Goal: Information Seeking & Learning: Understand process/instructions

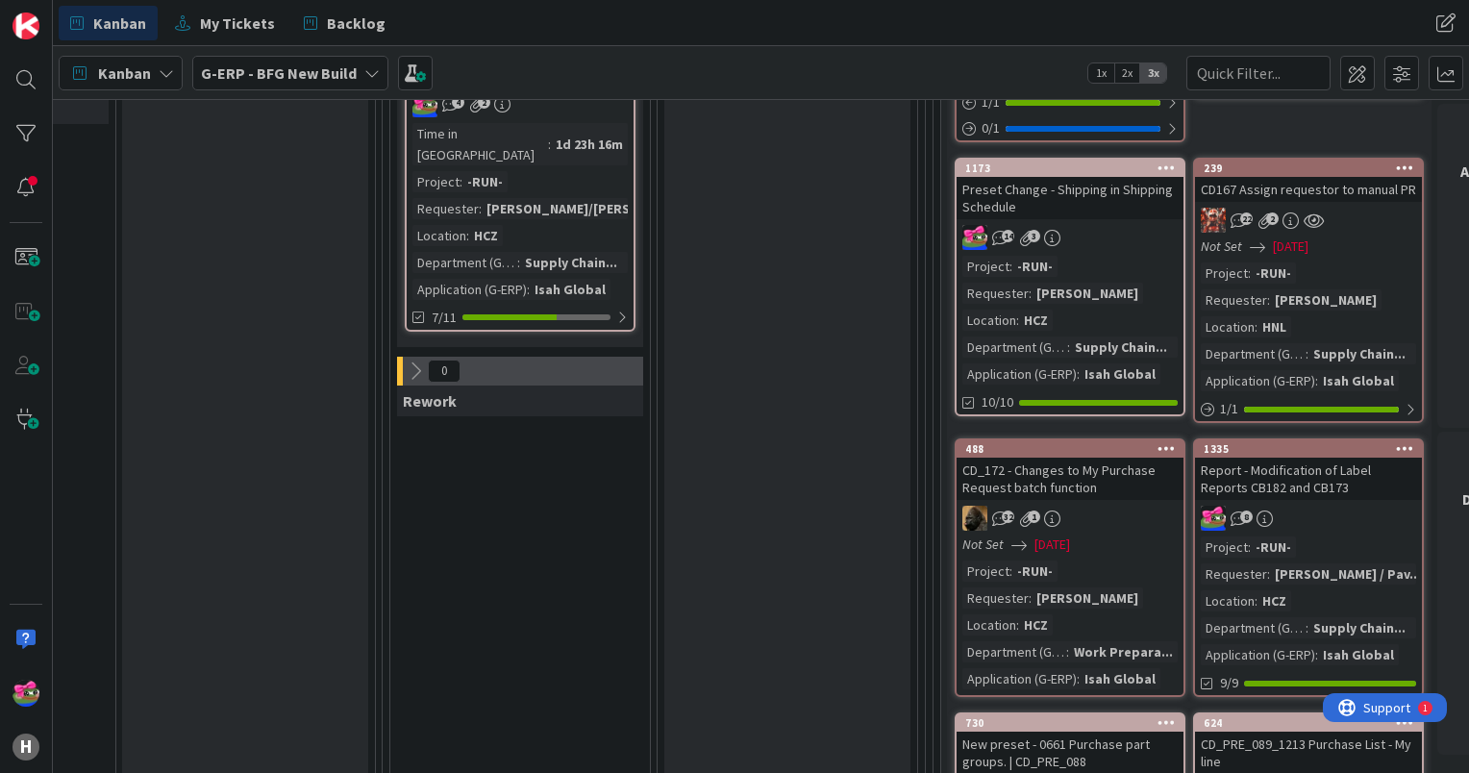
scroll to position [673, 1276]
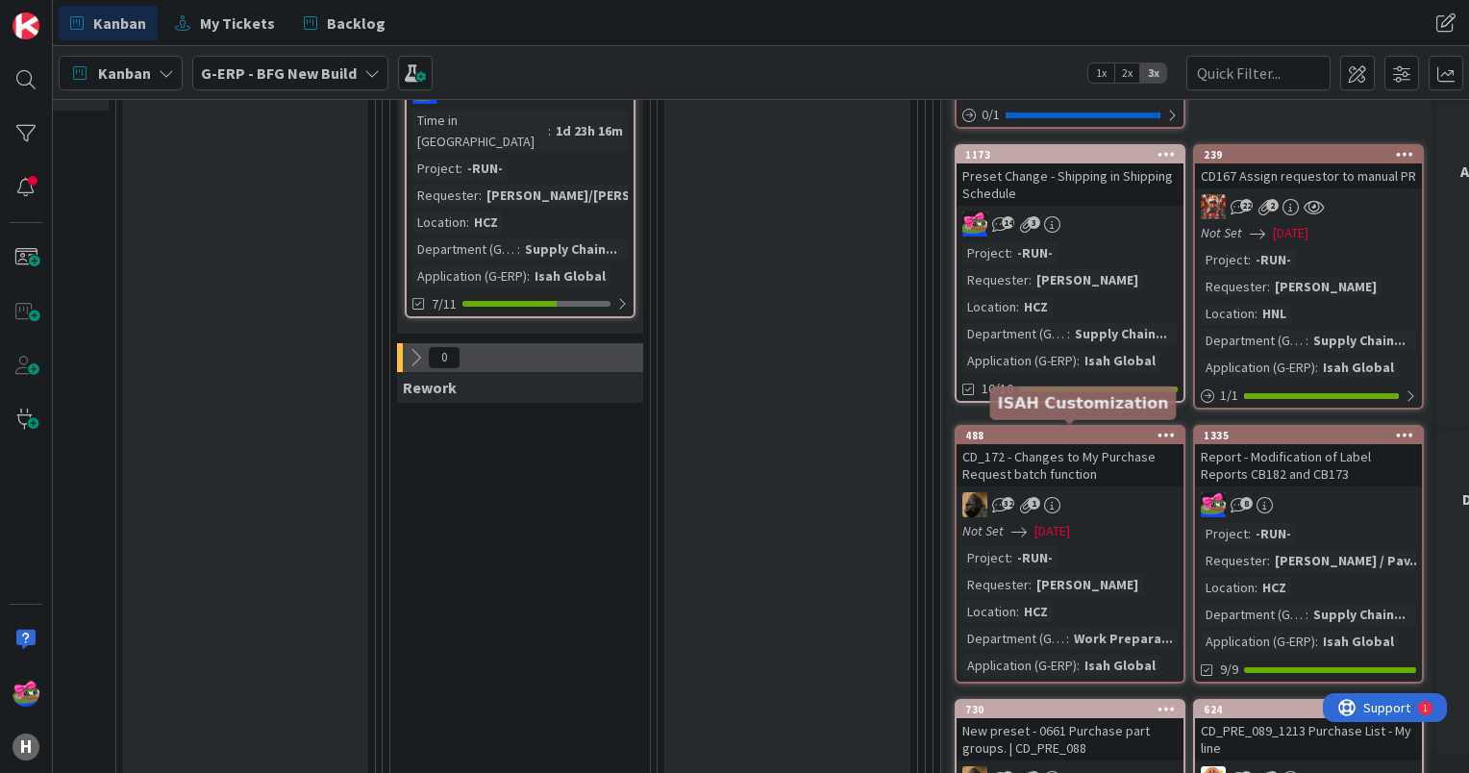
click at [1085, 432] on div "488" at bounding box center [1074, 435] width 218 height 13
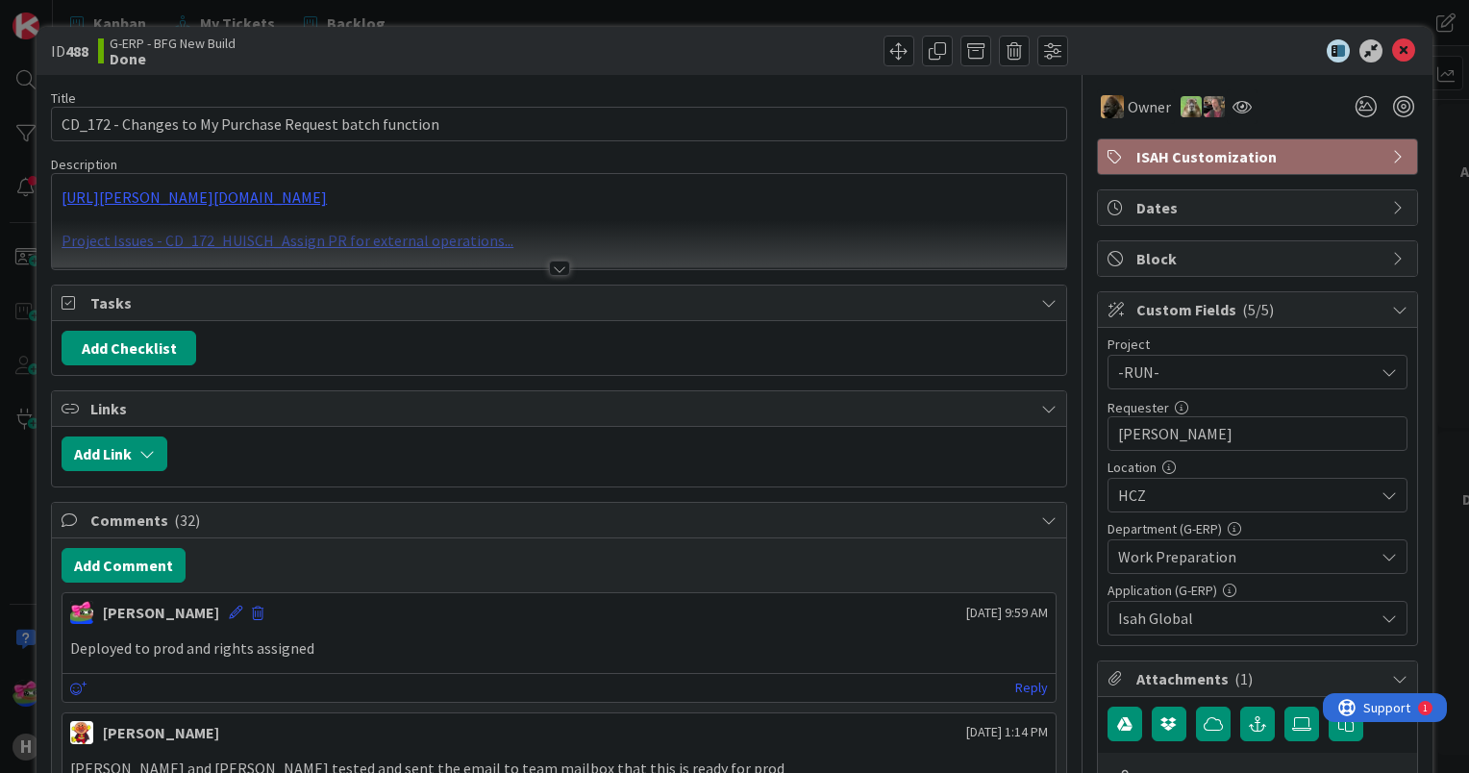
click at [553, 271] on div at bounding box center [559, 267] width 21 height 15
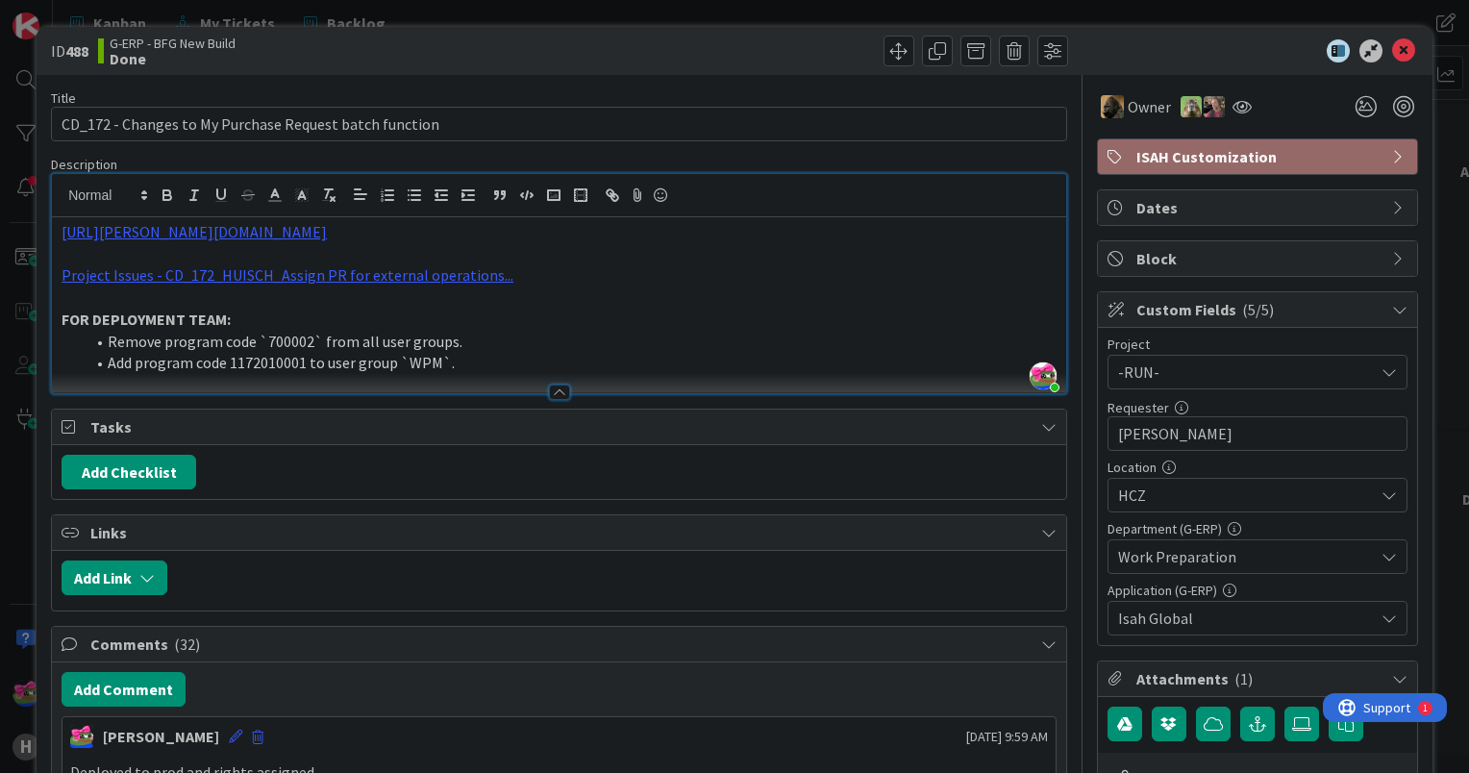
click at [272, 359] on li "Add program code 1172010001 to user group `WPM`." at bounding box center [571, 363] width 972 height 22
copy li "1172010001"
click at [677, 346] on li "Remove program code `700002` from all user groups." at bounding box center [571, 342] width 972 height 22
drag, startPoint x: 1383, startPoint y: 52, endPoint x: 1266, endPoint y: 348, distance: 318.4
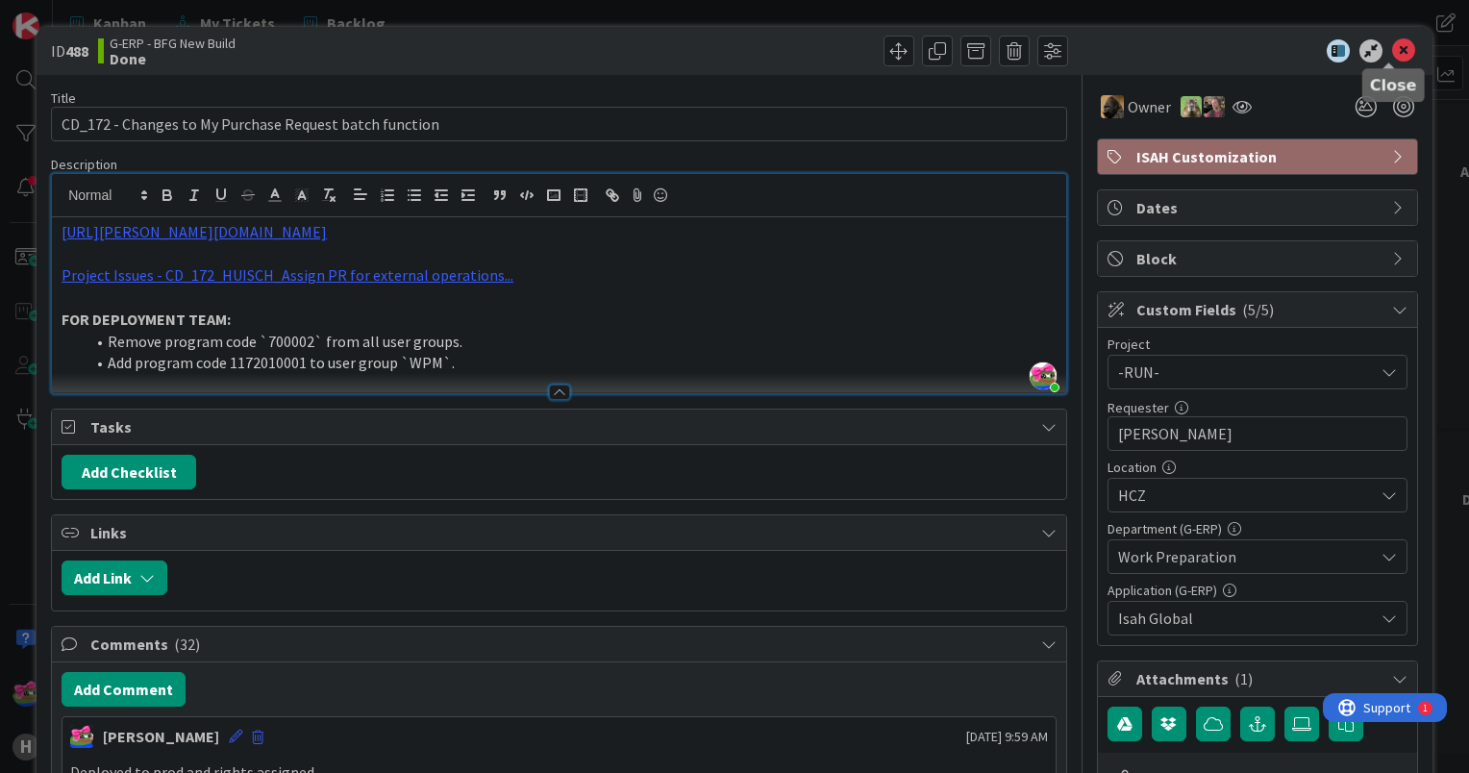
click at [1392, 52] on icon at bounding box center [1403, 50] width 23 height 23
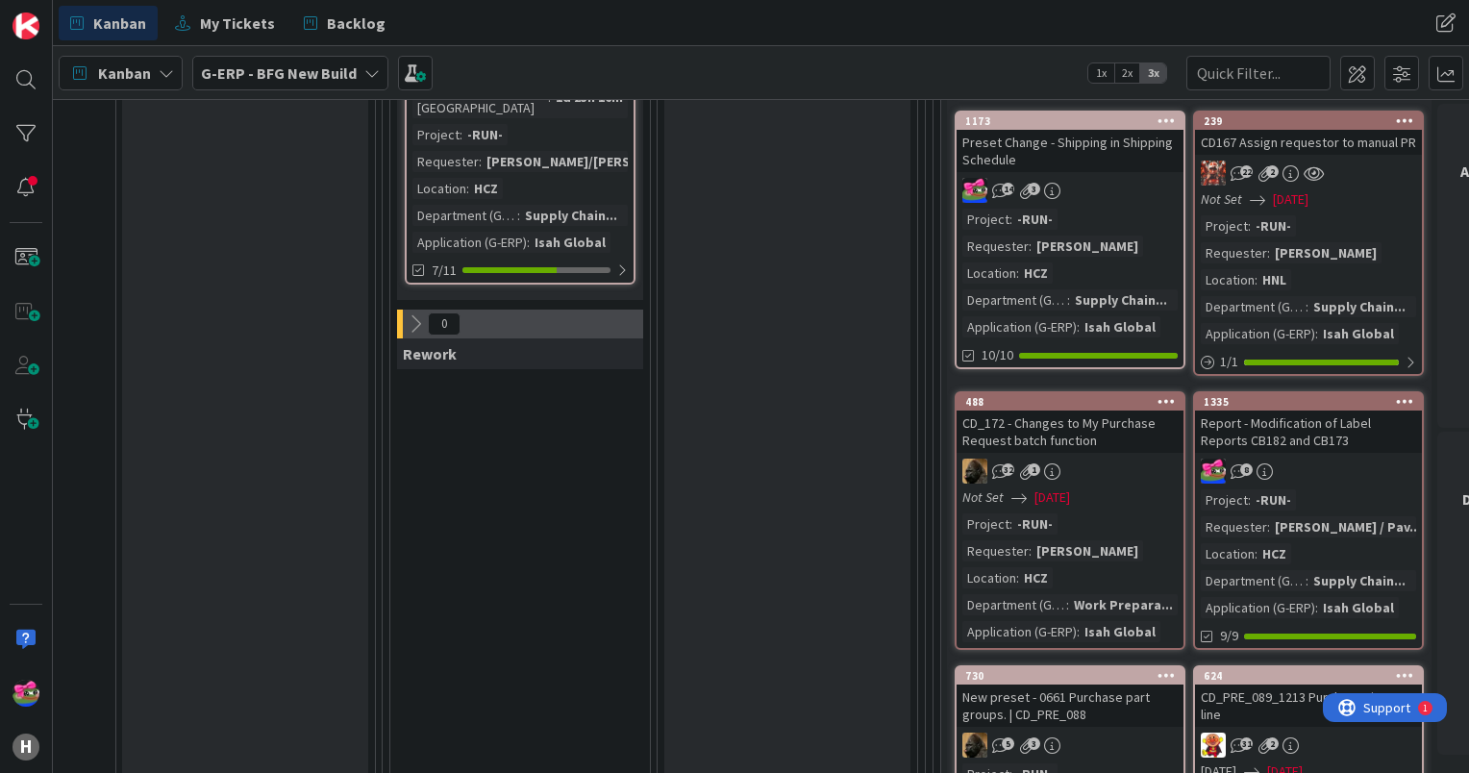
scroll to position [961, 1276]
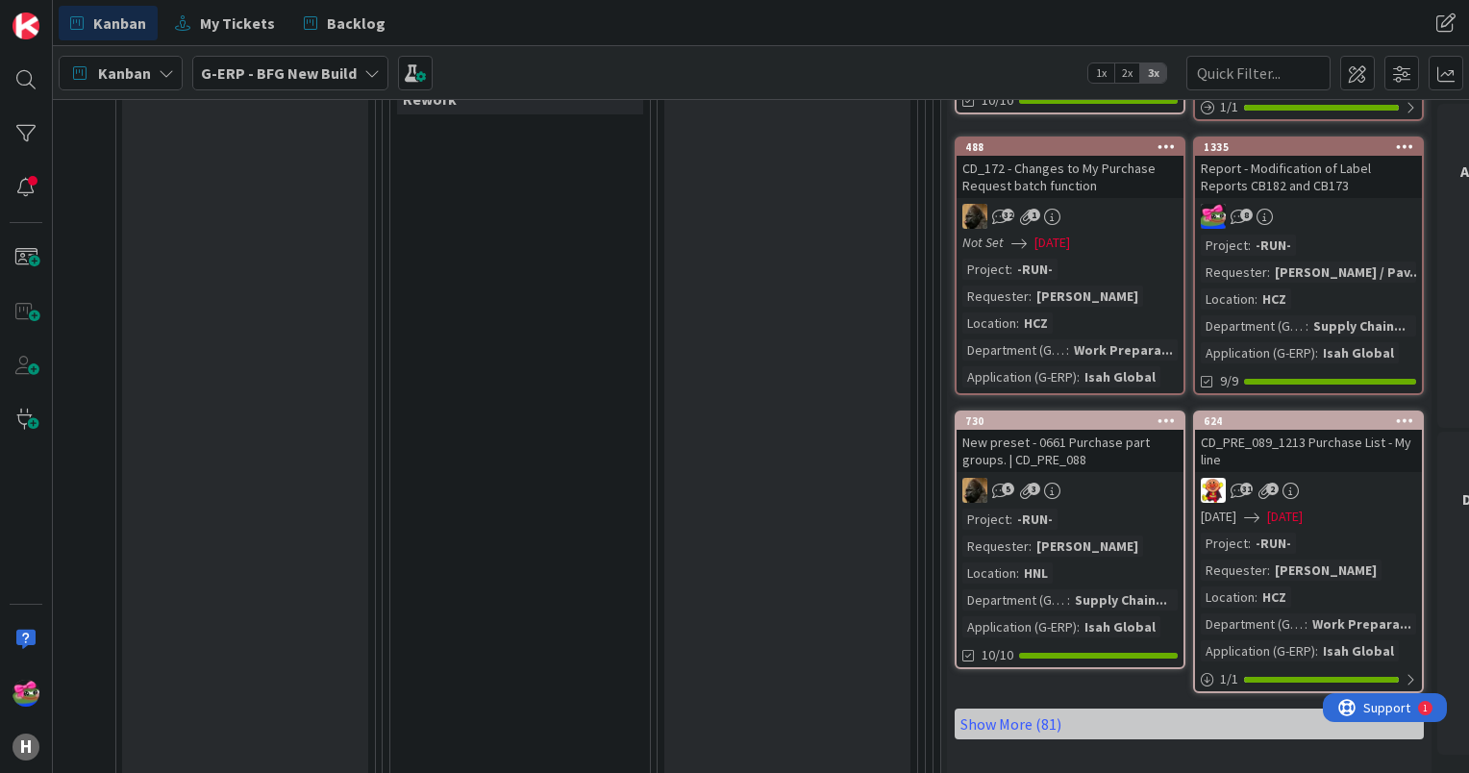
click at [1141, 233] on div "Not Set [DATE]" at bounding box center [1072, 243] width 221 height 20
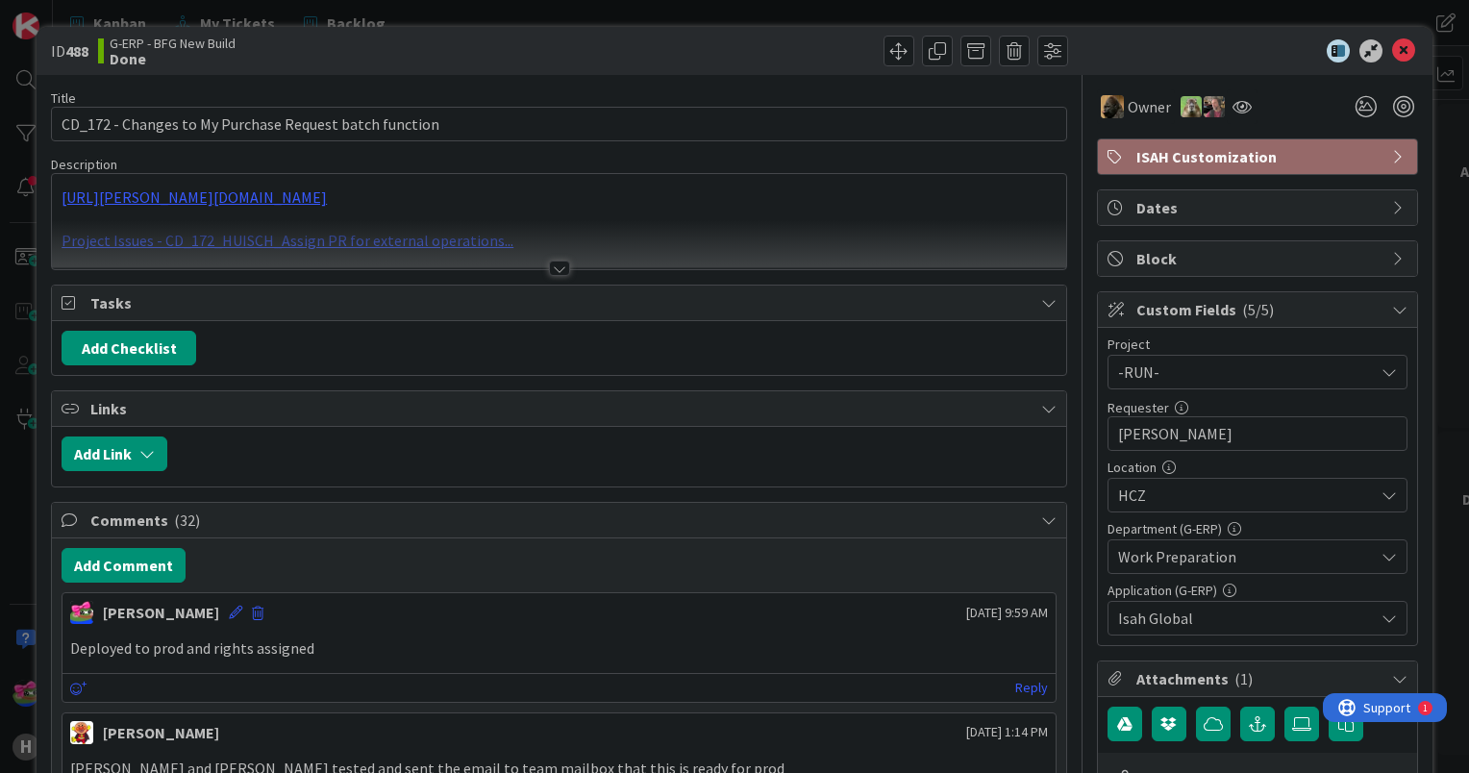
click at [550, 264] on div at bounding box center [559, 267] width 21 height 15
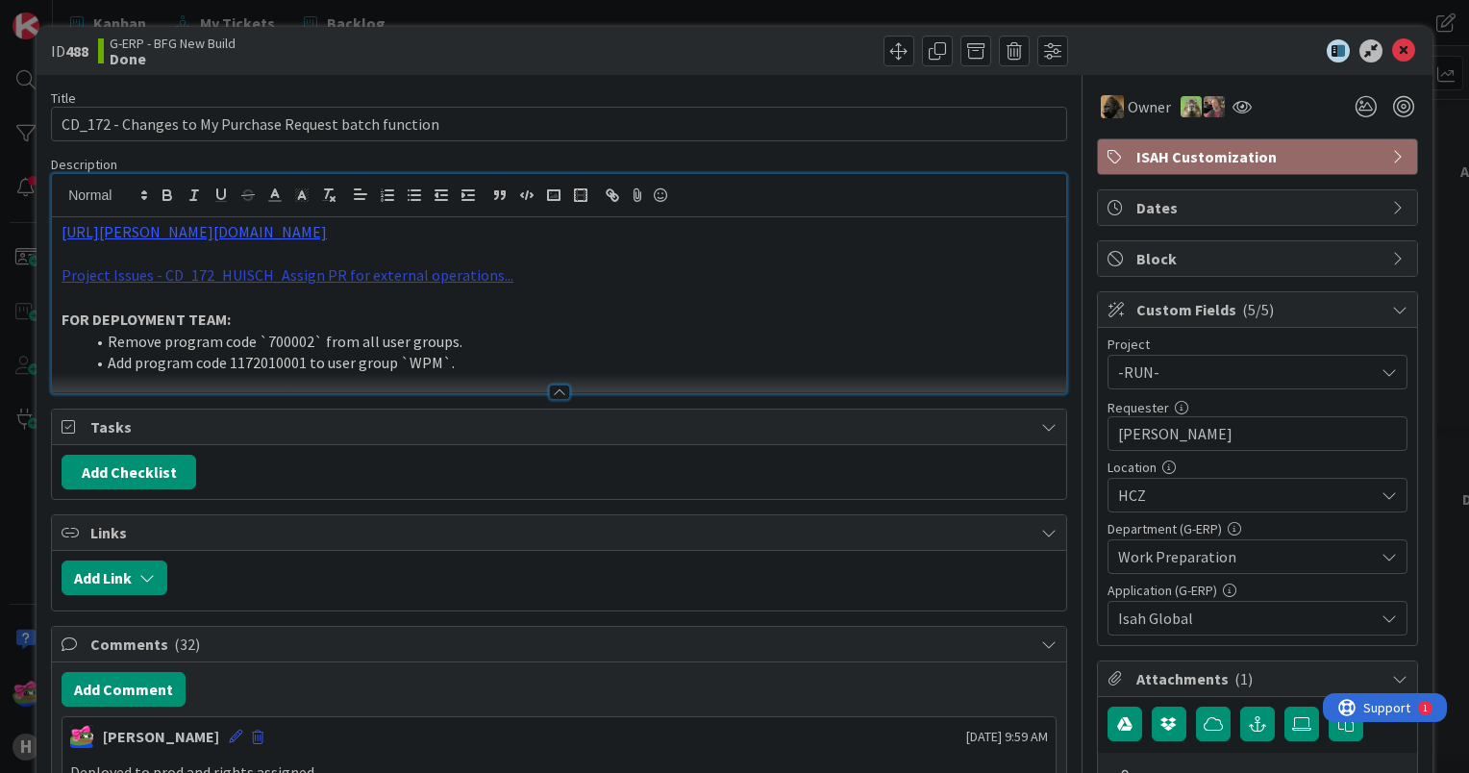
click at [390, 274] on link "Project Issues - CD_172_HUISCH_Assign PR for external operations..." at bounding box center [288, 274] width 452 height 19
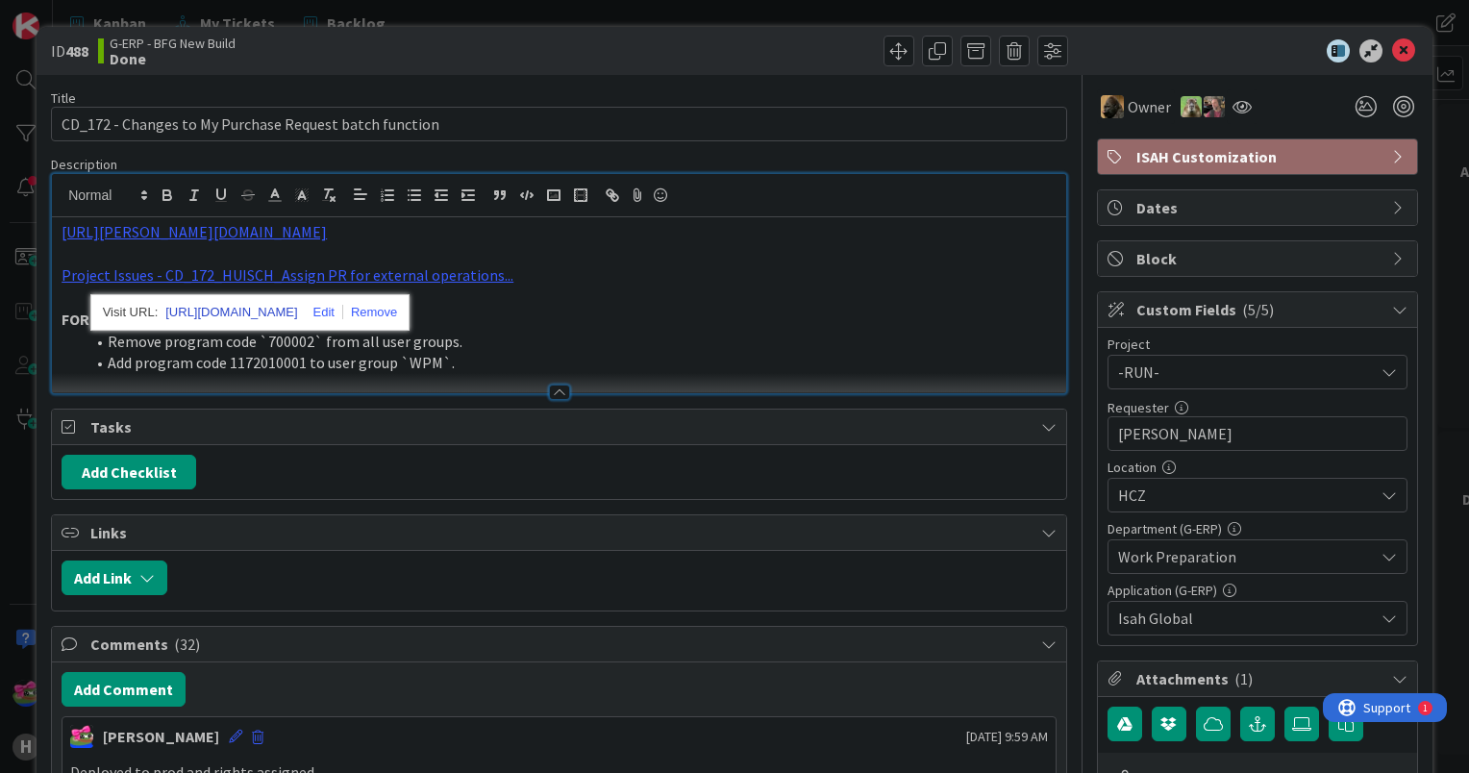
click at [269, 312] on link "[URL][DOMAIN_NAME]" at bounding box center [231, 312] width 132 height 25
